Goal: Task Accomplishment & Management: Use online tool/utility

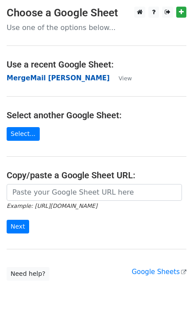
click at [49, 81] on strong "MergeMail [PERSON_NAME]" at bounding box center [58, 78] width 103 height 8
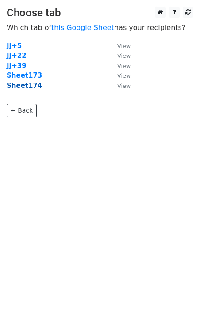
click at [30, 89] on strong "Sheet174" at bounding box center [24, 86] width 35 height 8
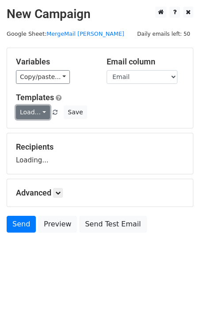
click at [28, 110] on link "Load..." at bounding box center [33, 113] width 34 height 14
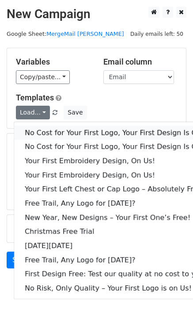
click at [43, 129] on link "No Cost for Your First Logo, Your First Design Is On Us!" at bounding box center [120, 132] width 212 height 14
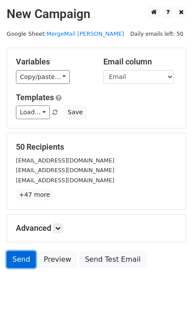
click at [23, 263] on link "Send" at bounding box center [21, 259] width 29 height 17
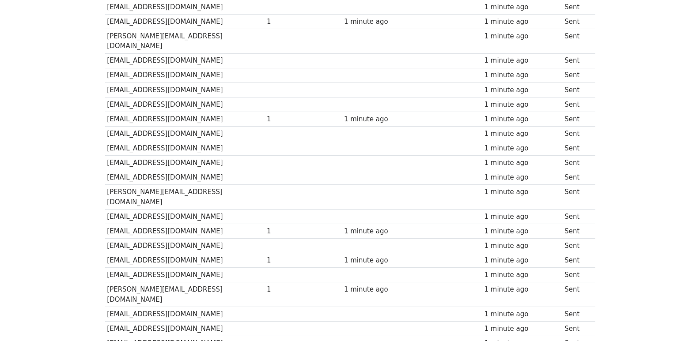
scroll to position [615, 0]
